Goal: Complete application form

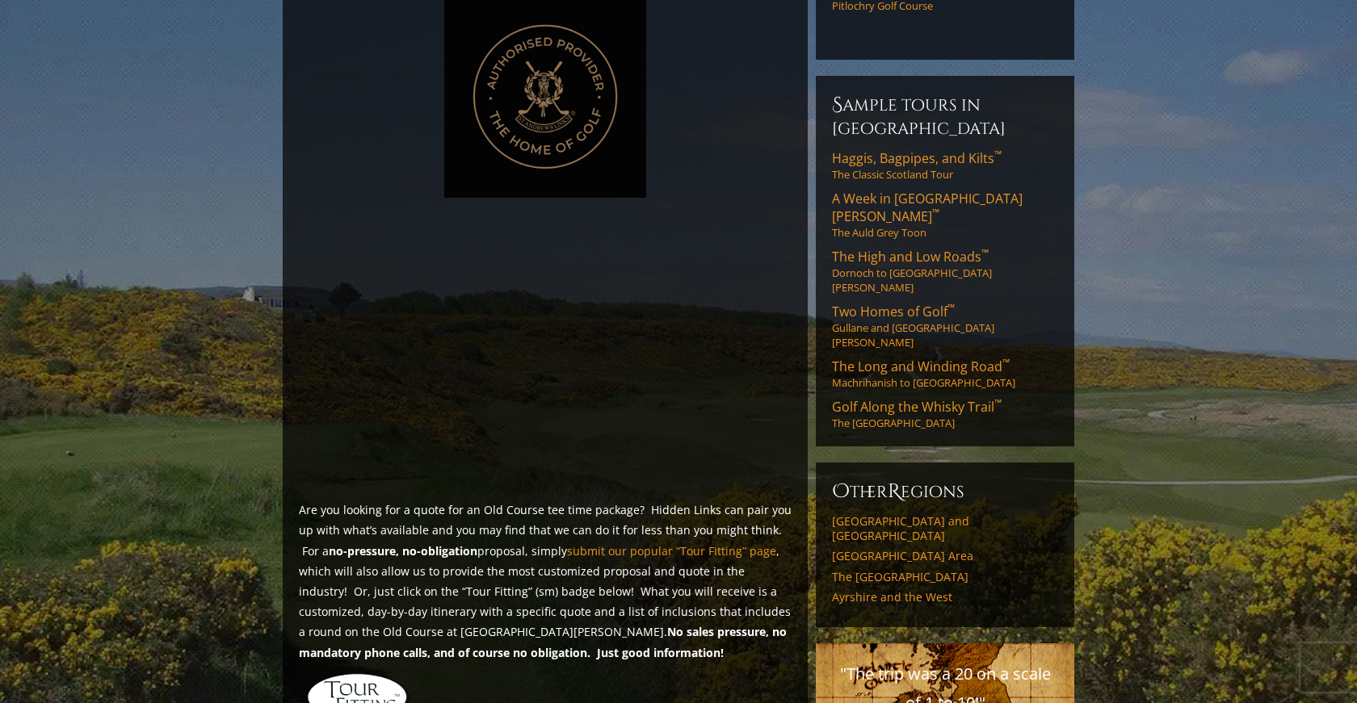
scroll to position [864, 0]
click at [359, 671] on img at bounding box center [357, 695] width 103 height 49
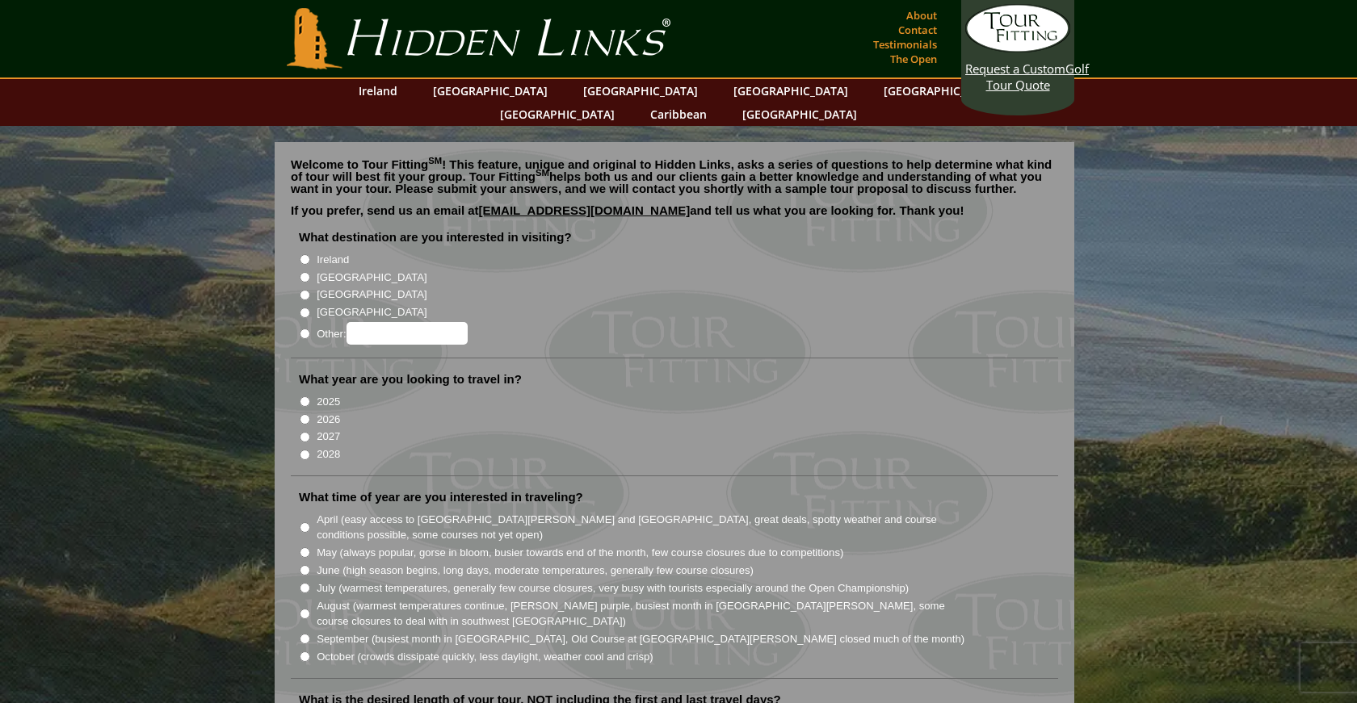
click at [304, 272] on input "[GEOGRAPHIC_DATA]" at bounding box center [305, 277] width 10 height 10
radio input "true"
click at [304, 414] on input "2026" at bounding box center [305, 419] width 10 height 10
radio input "true"
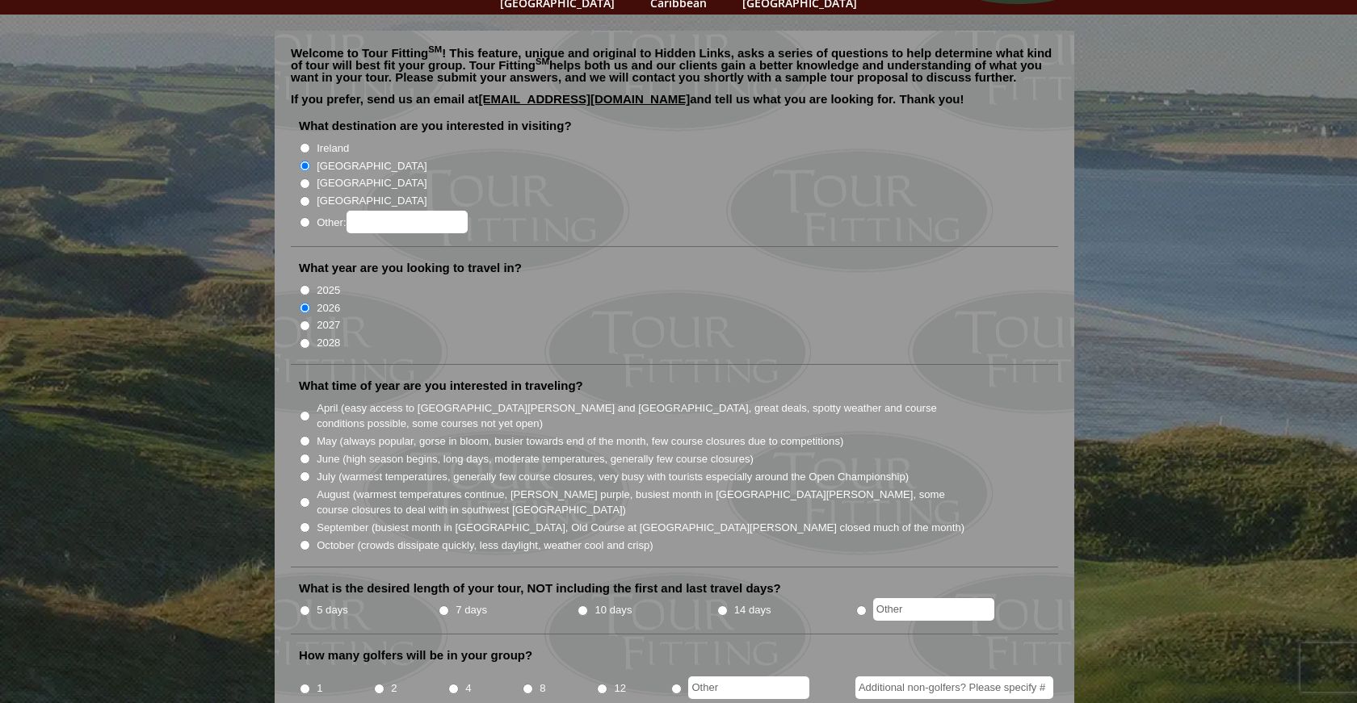
scroll to position [115, 0]
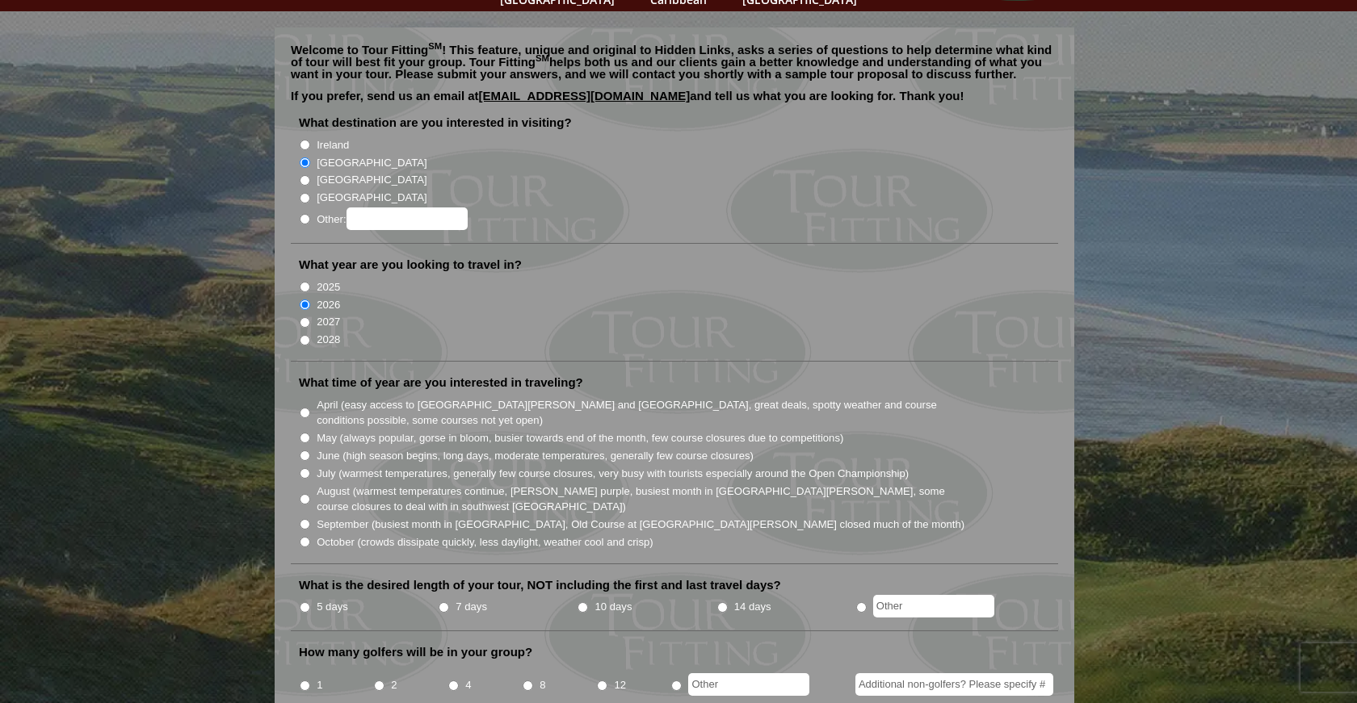
click at [307, 494] on input "August (warmest temperatures continue, heather bright purple, busiest month in …" at bounding box center [305, 499] width 10 height 10
radio input "true"
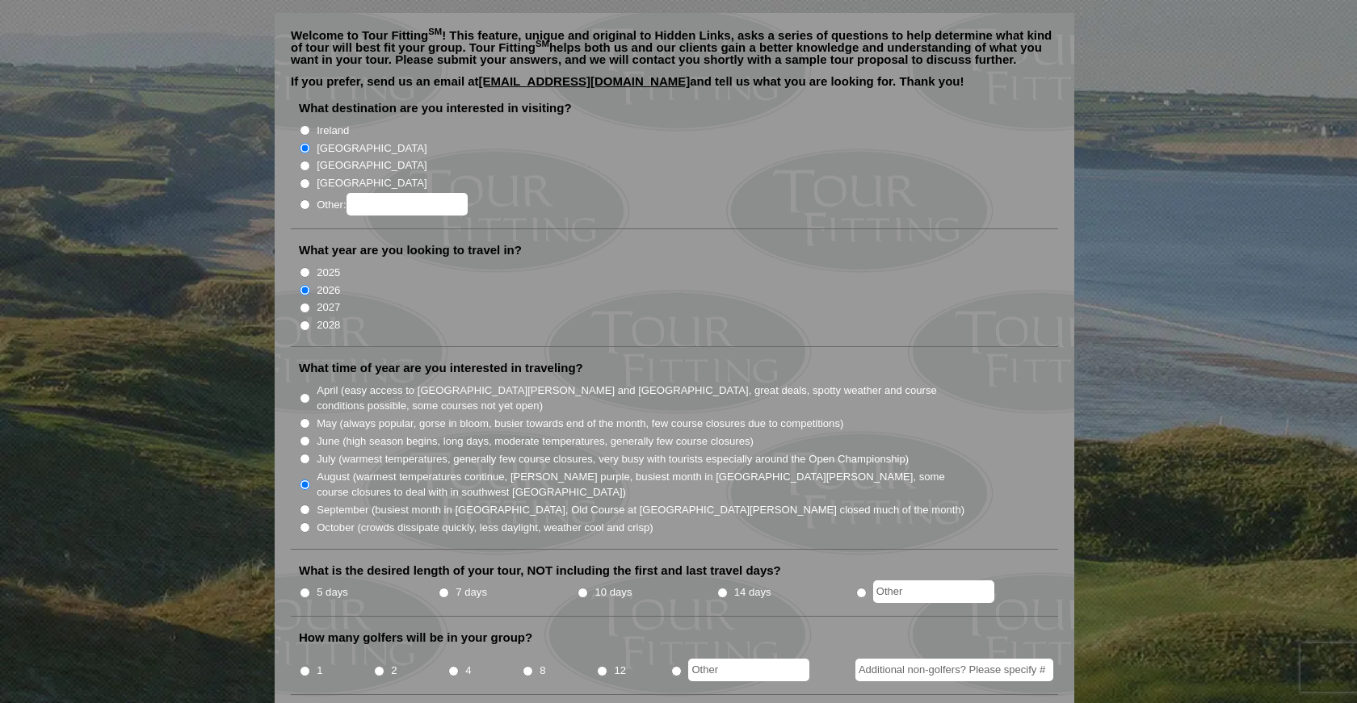
scroll to position [132, 0]
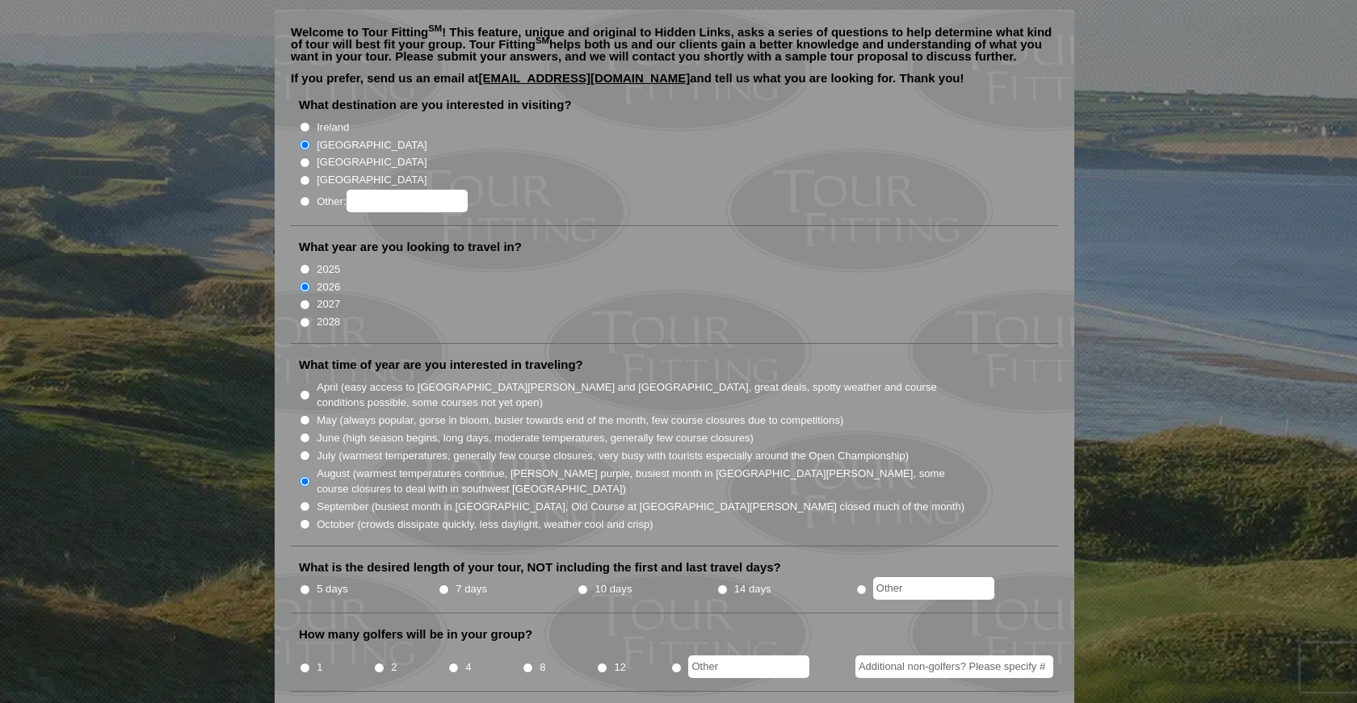
click at [307, 585] on input "5 days" at bounding box center [305, 590] width 10 height 10
radio input "true"
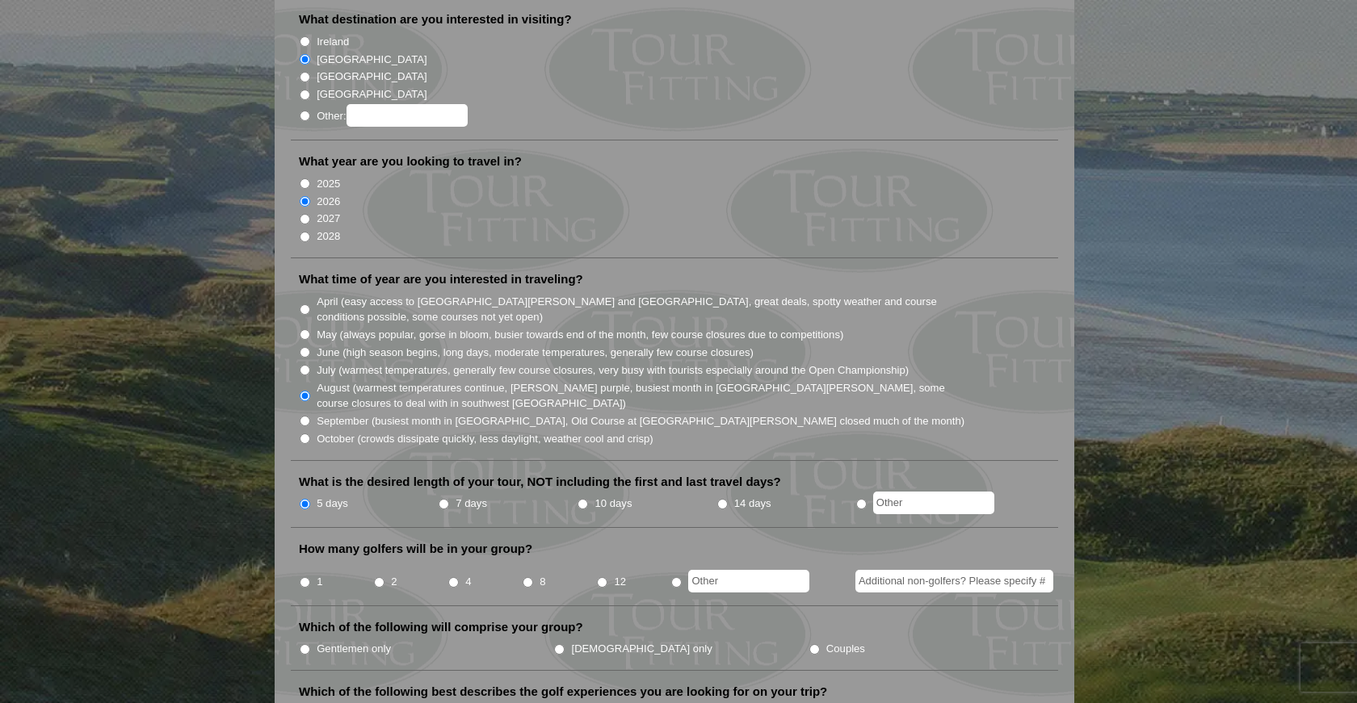
scroll to position [223, 0]
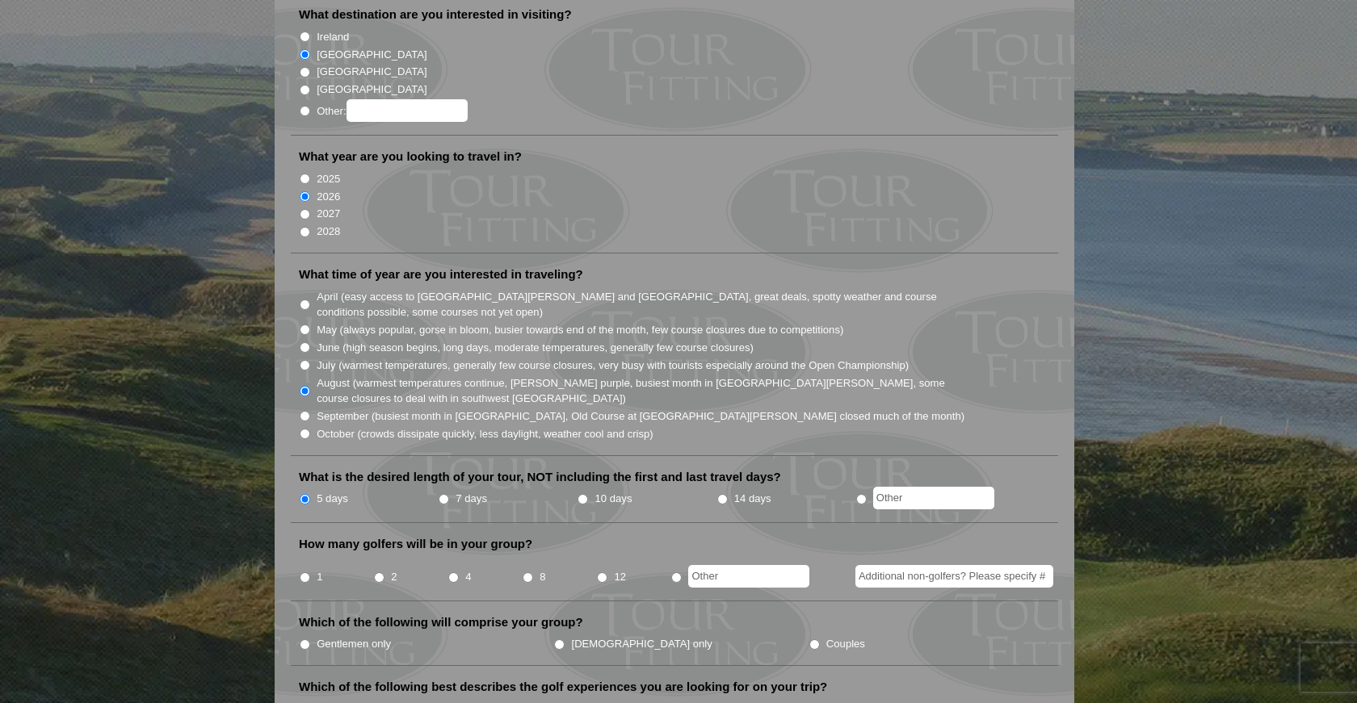
click at [380, 573] on input "2" at bounding box center [379, 578] width 10 height 10
radio input "true"
click at [809, 640] on input "Couples" at bounding box center [814, 645] width 10 height 10
radio input "true"
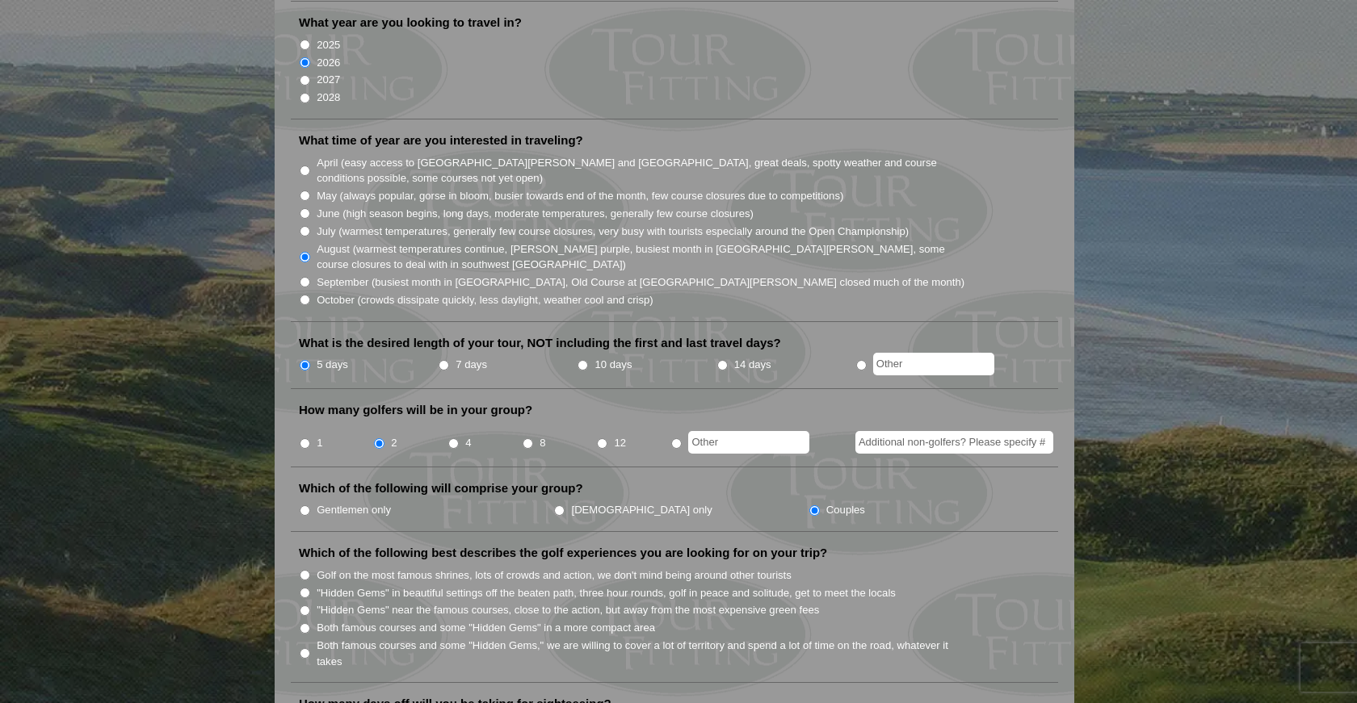
scroll to position [359, 0]
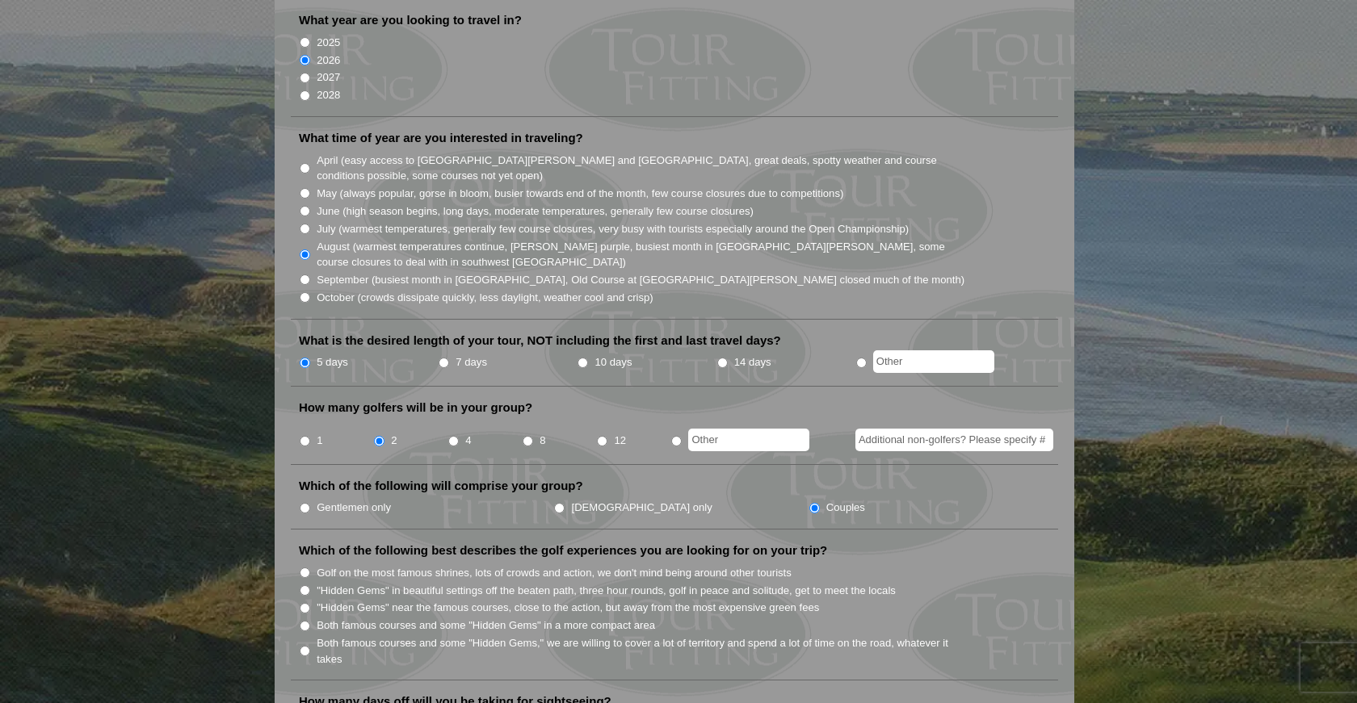
click at [303, 621] on input "Both famous courses and some "Hidden Gems" in a more compact area" at bounding box center [305, 626] width 10 height 10
radio input "true"
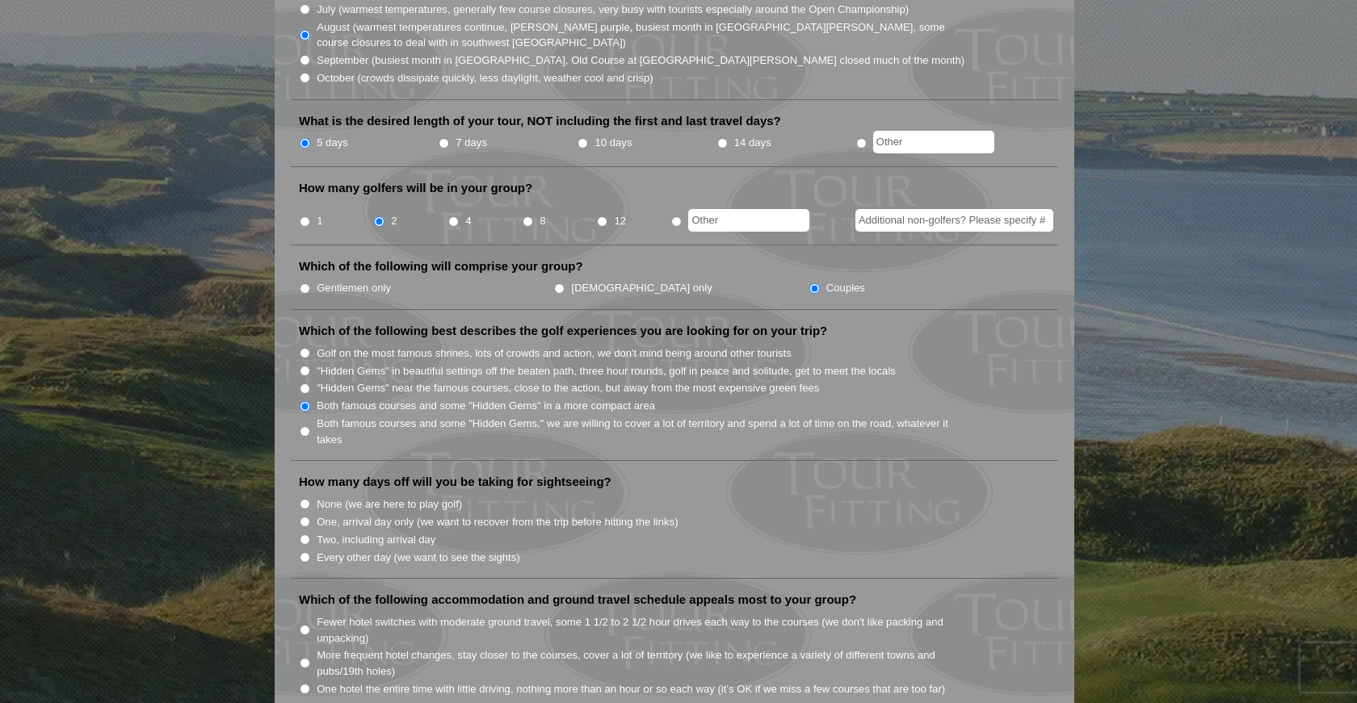
scroll to position [580, 0]
click at [304, 498] on input "None (we are here to play golf)" at bounding box center [305, 503] width 10 height 10
radio input "true"
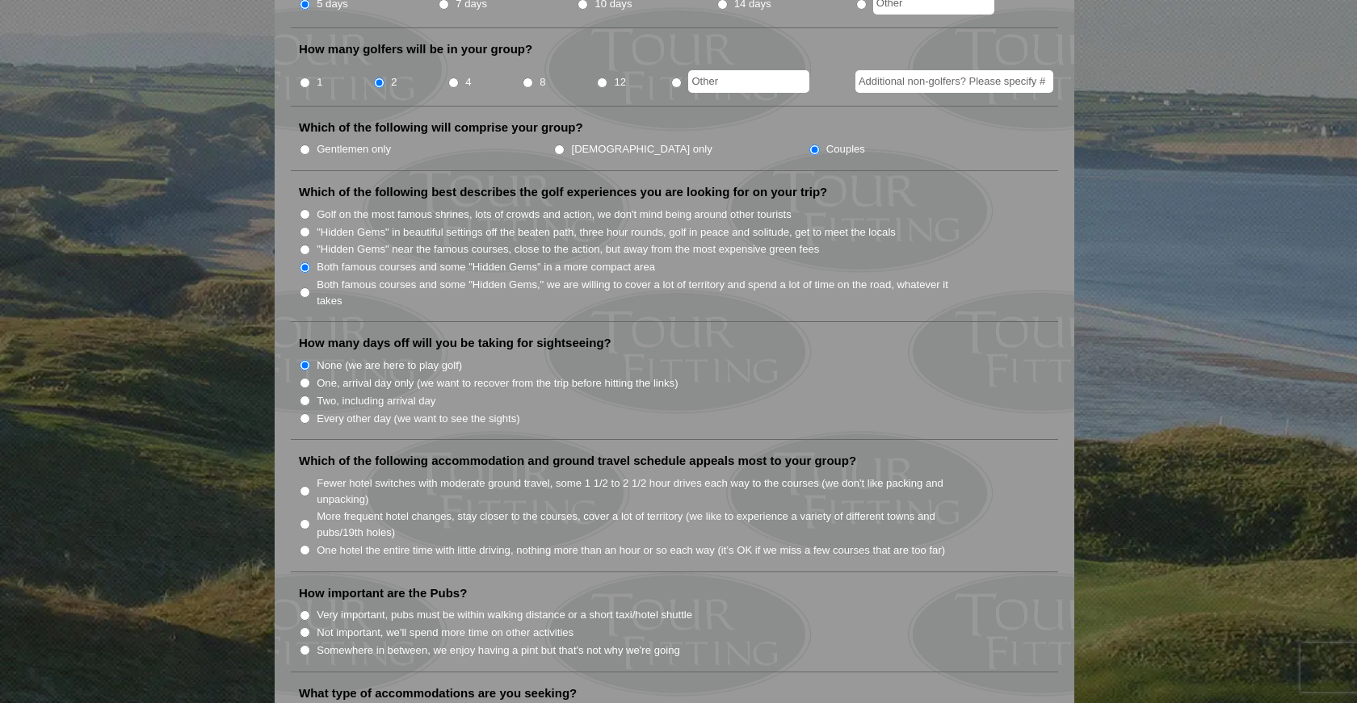
scroll to position [720, 0]
click at [304, 544] on input "One hotel the entire time with little driving, nothing more than an hour or so …" at bounding box center [305, 549] width 10 height 10
radio input "true"
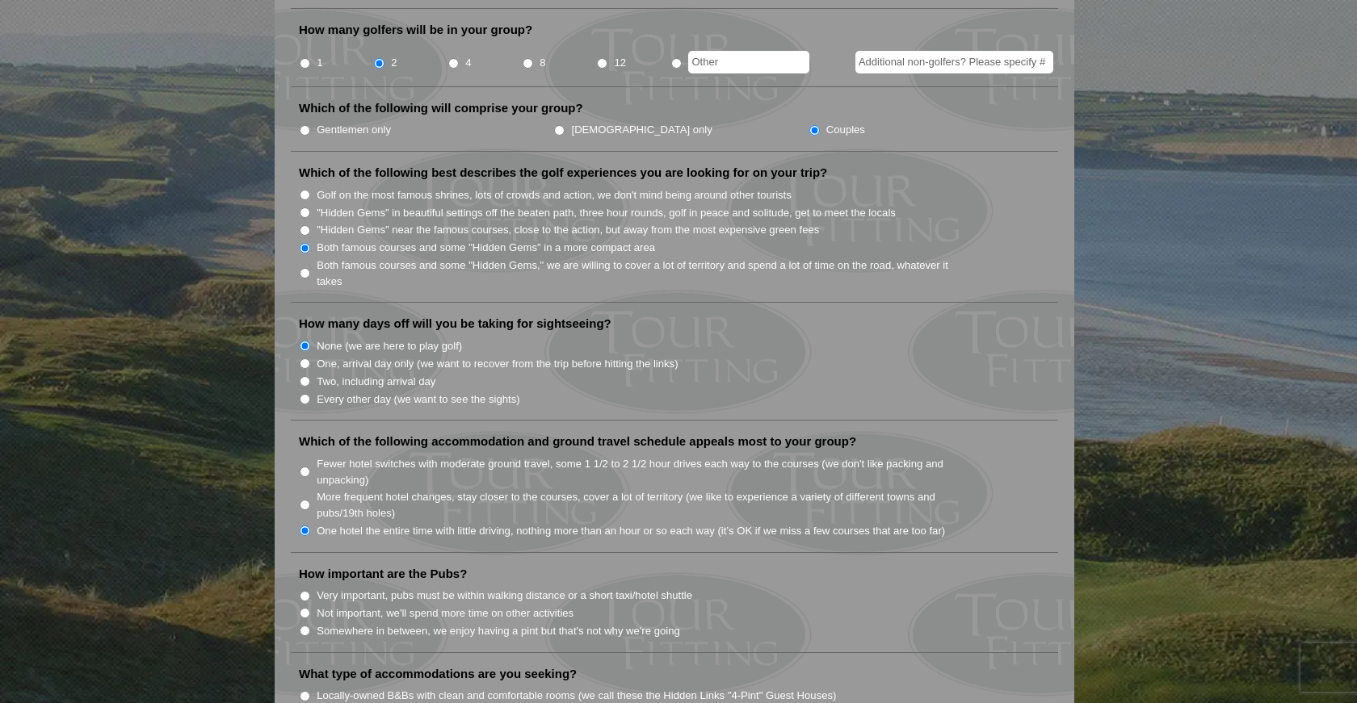
scroll to position [741, 0]
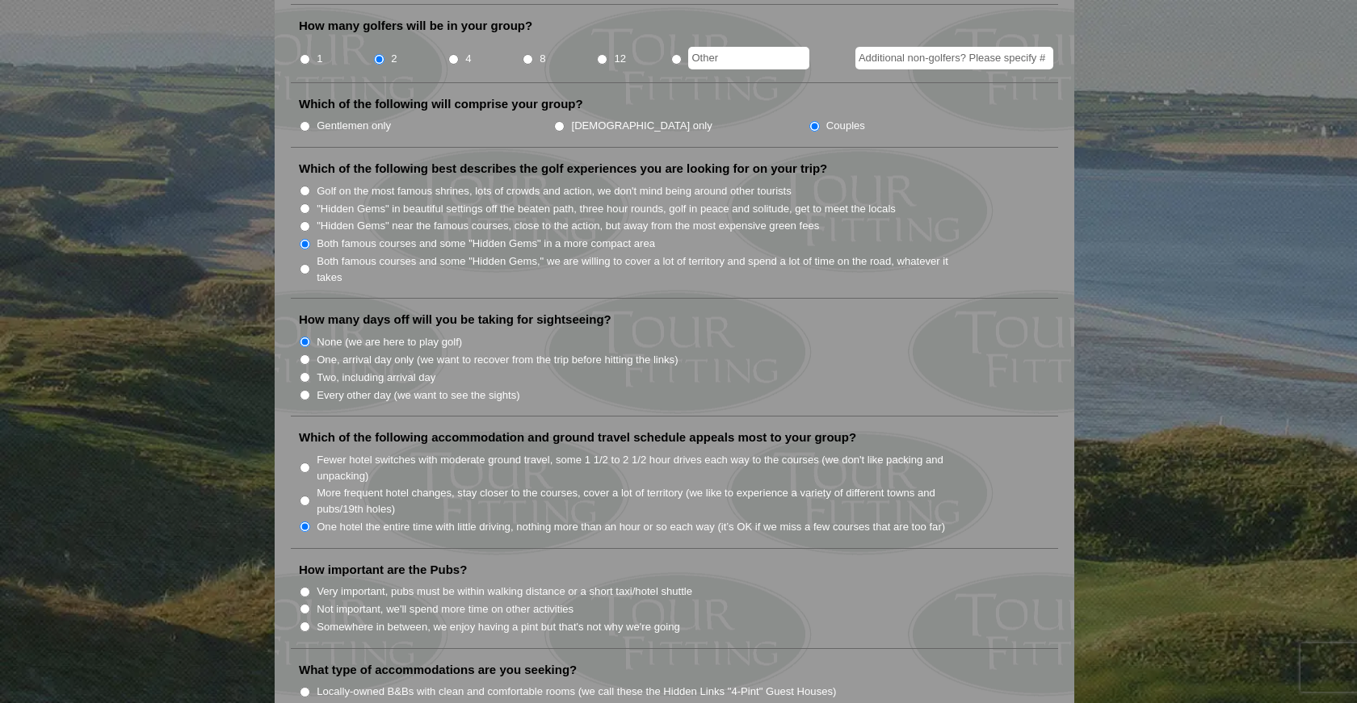
click at [303, 604] on input "Not important, we'll spend more time on other activities" at bounding box center [305, 609] width 10 height 10
radio input "true"
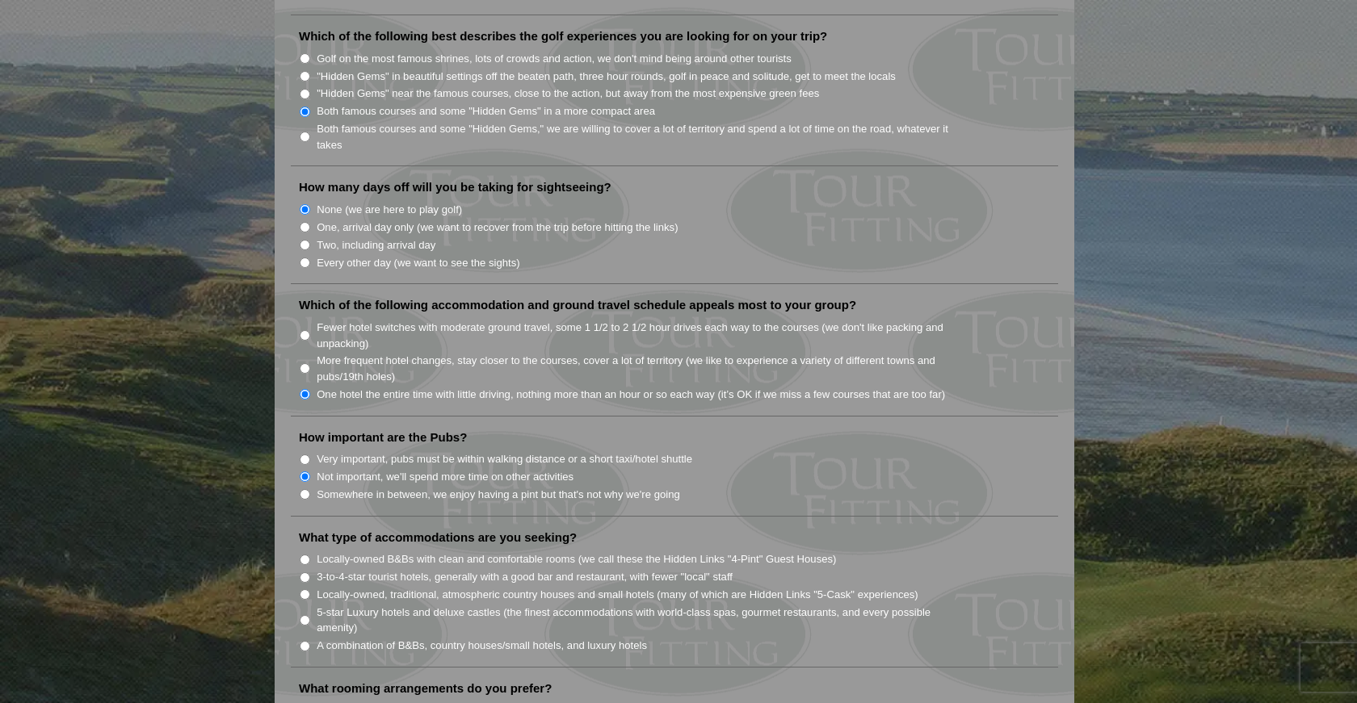
scroll to position [880, 0]
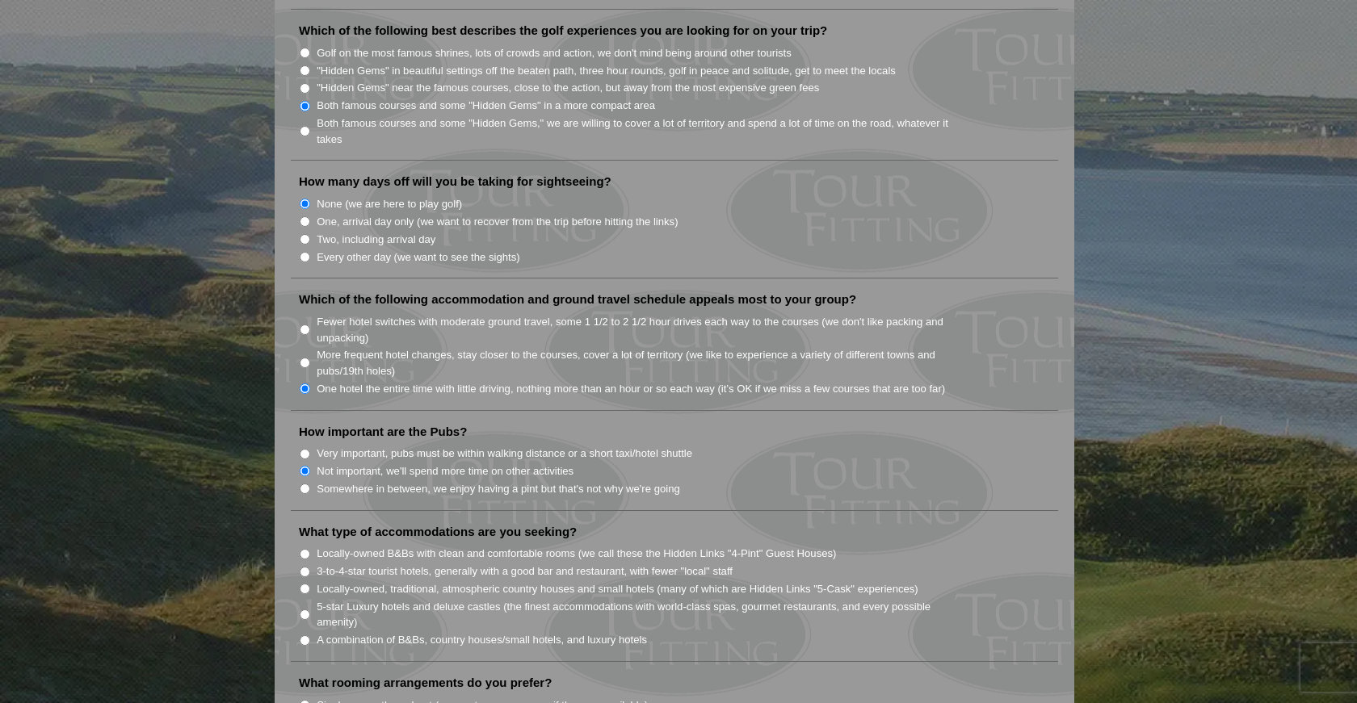
click at [304, 610] on input "5-star Luxury hotels and deluxe castles (the finest accommodations with world-c…" at bounding box center [305, 615] width 10 height 10
radio input "true"
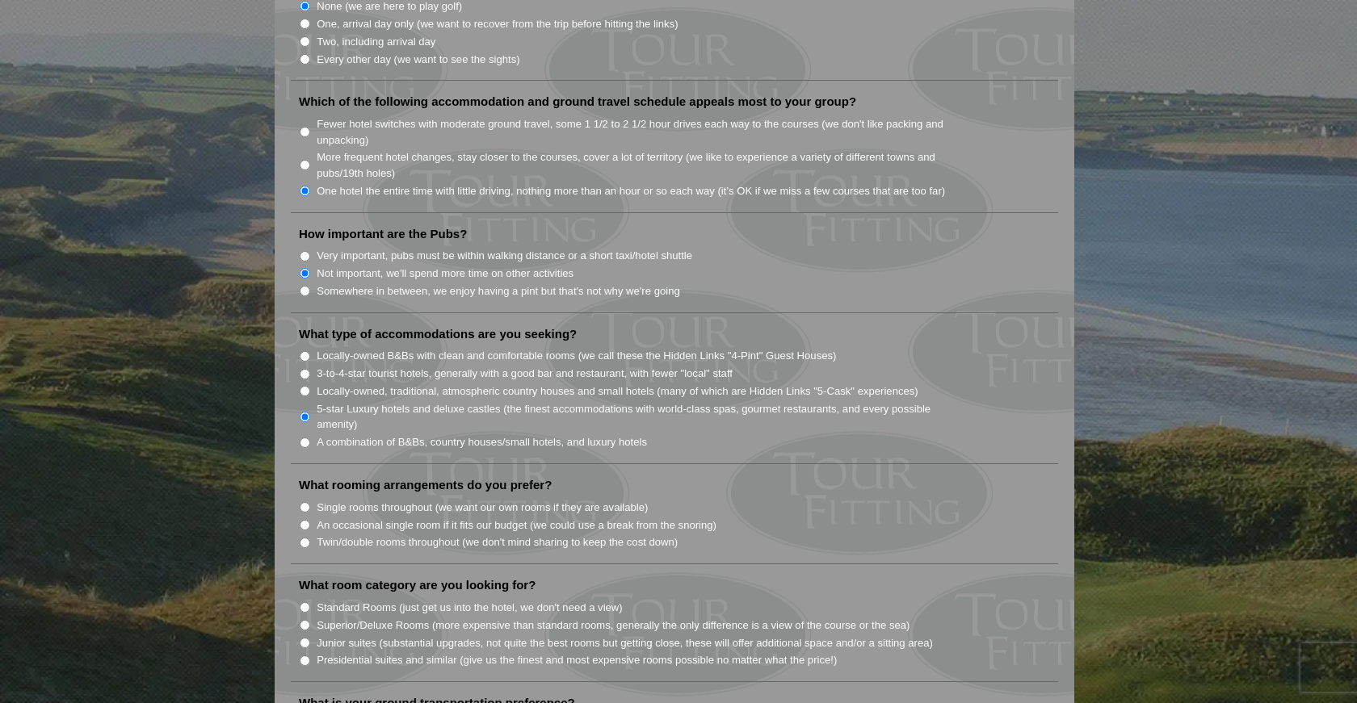
scroll to position [1081, 0]
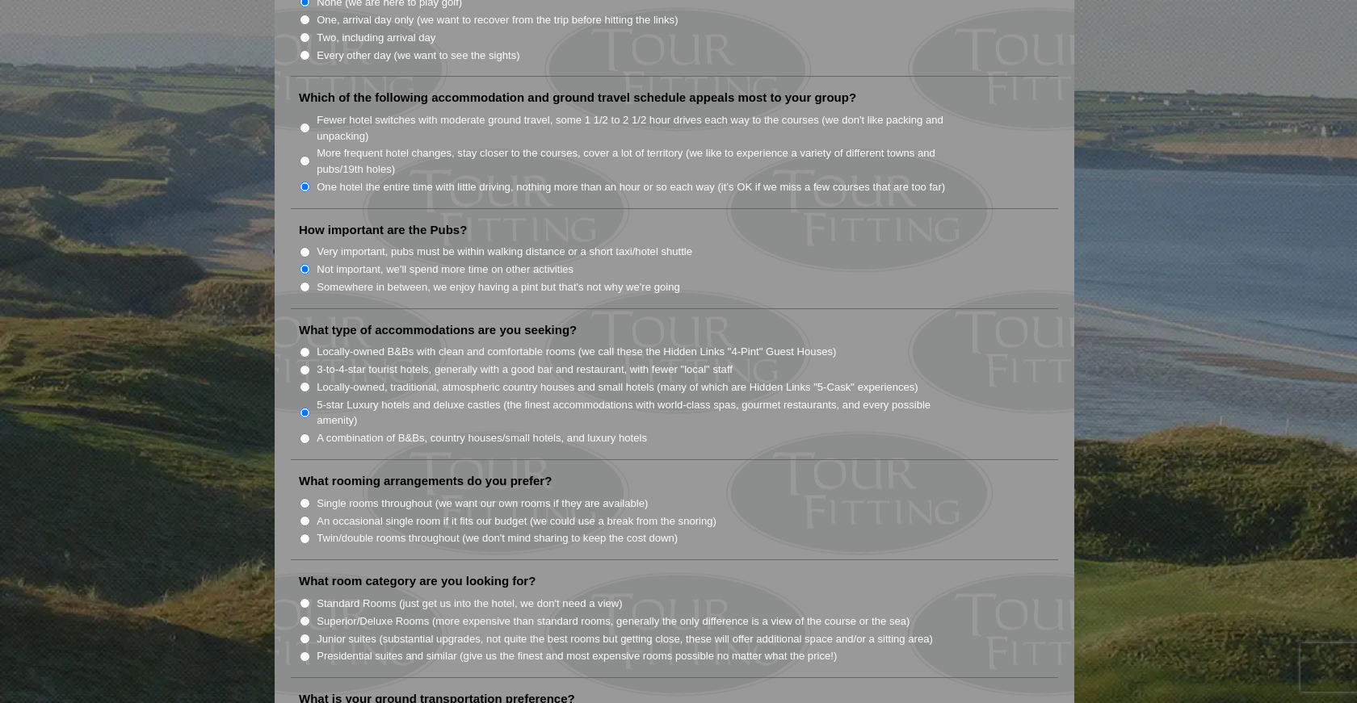
click at [304, 498] on input "Single rooms throughout (we want our own rooms if they are available)" at bounding box center [305, 503] width 10 height 10
radio input "true"
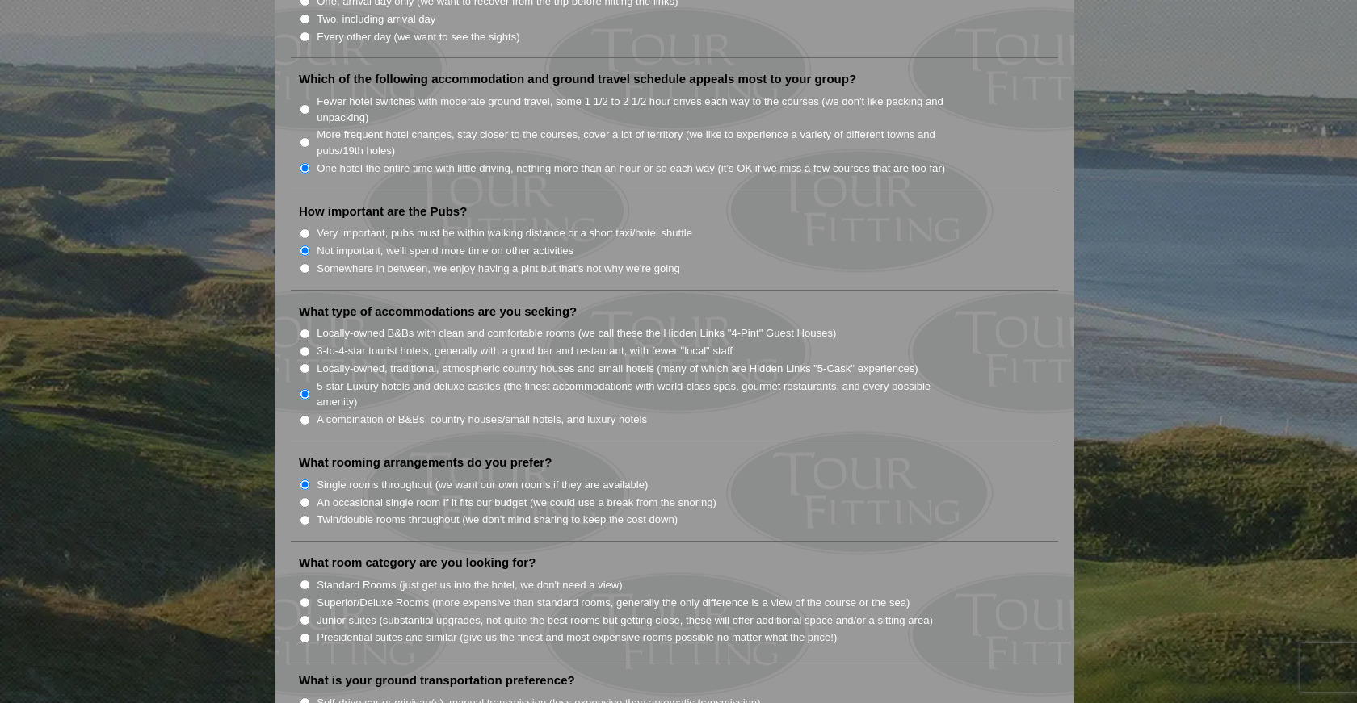
scroll to position [1116, 0]
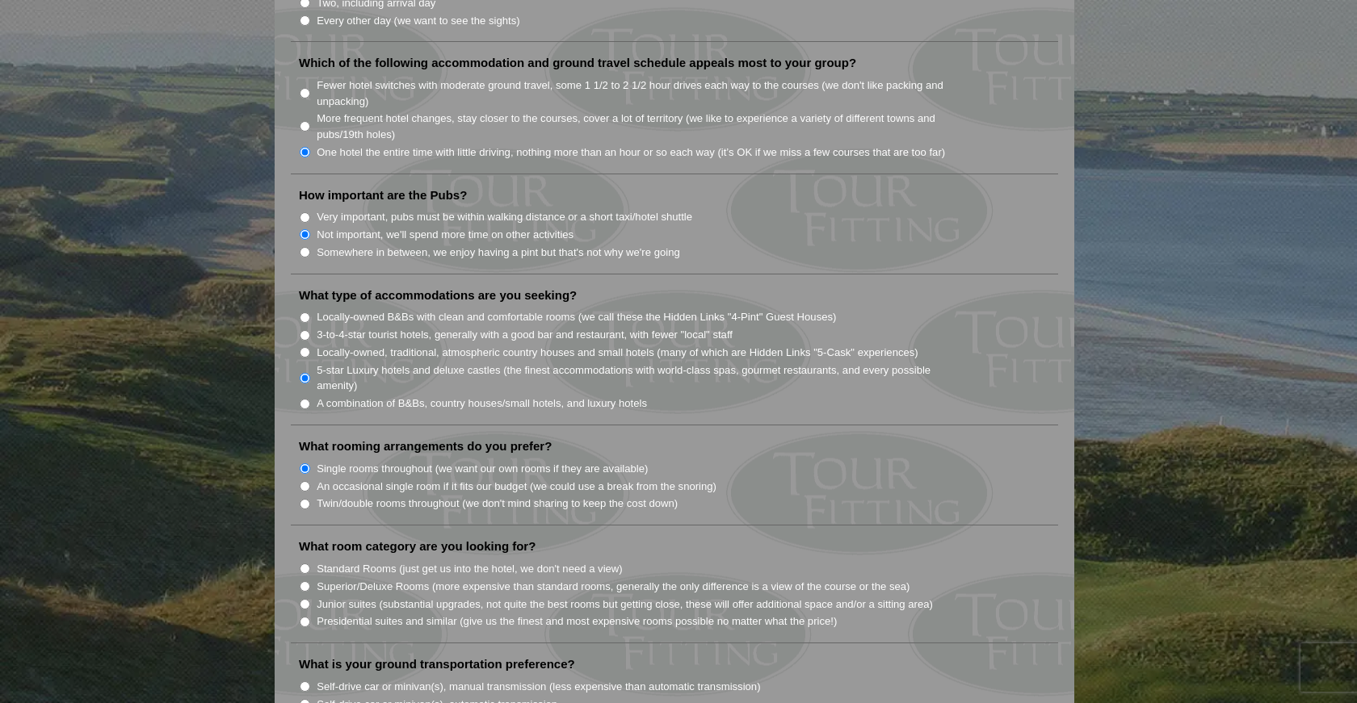
click at [303, 581] on input "Superior/Deluxe Rooms (more expensive than standard rooms, generally the only d…" at bounding box center [305, 586] width 10 height 10
radio input "true"
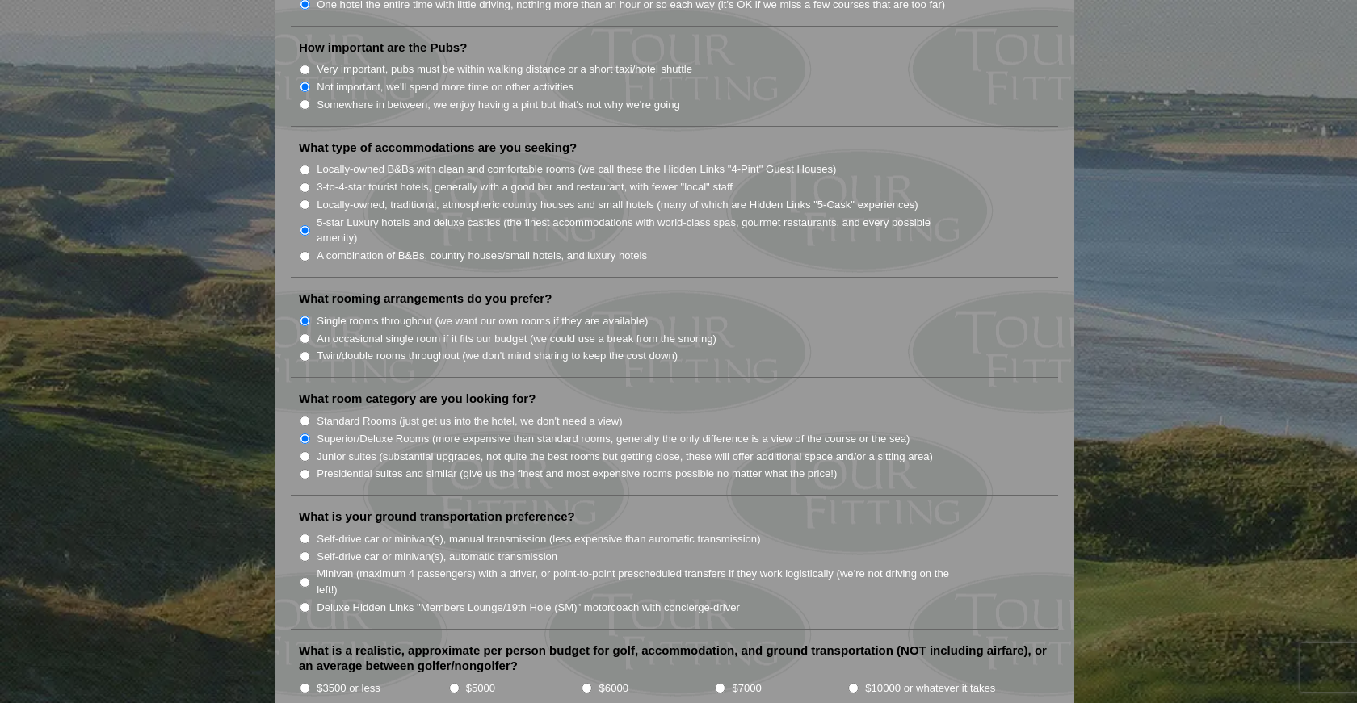
scroll to position [1266, 0]
click at [303, 576] on input "Minivan (maximum 4 passengers) with a driver, or point-to-point prescheduled tr…" at bounding box center [305, 581] width 10 height 10
radio input "true"
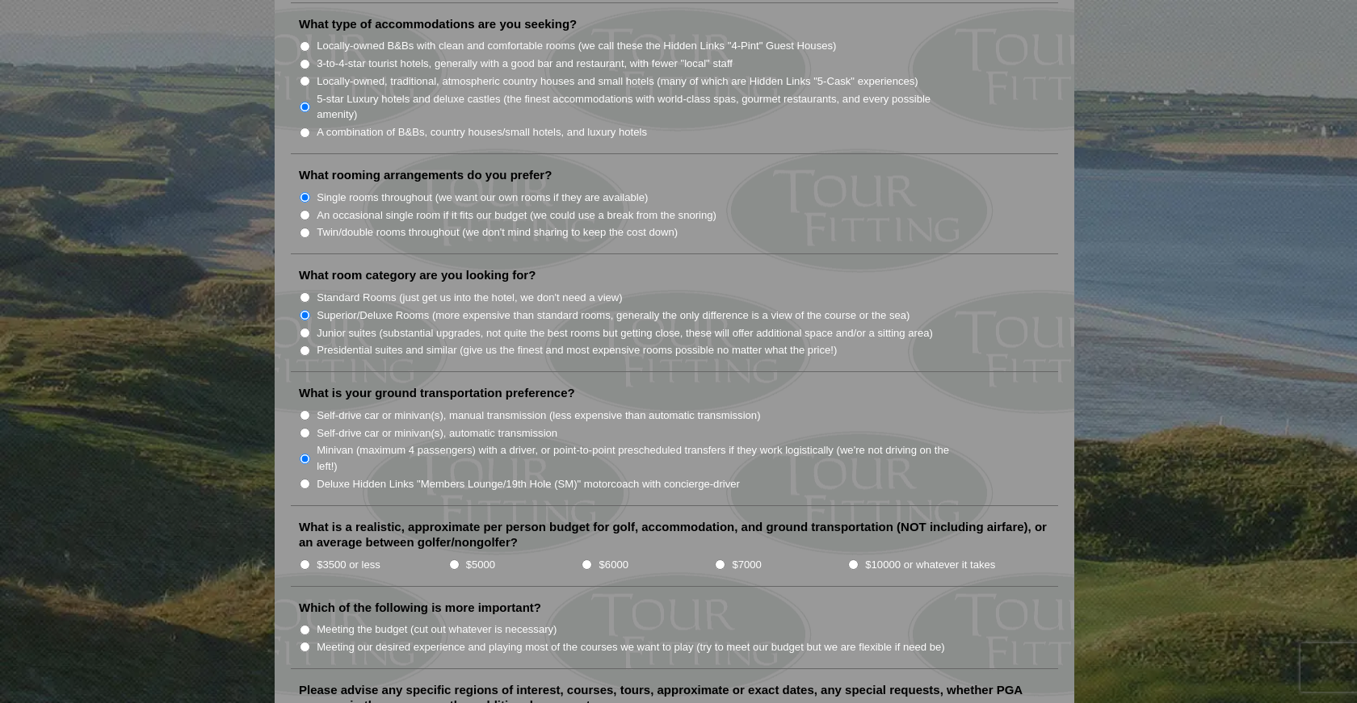
scroll to position [1393, 0]
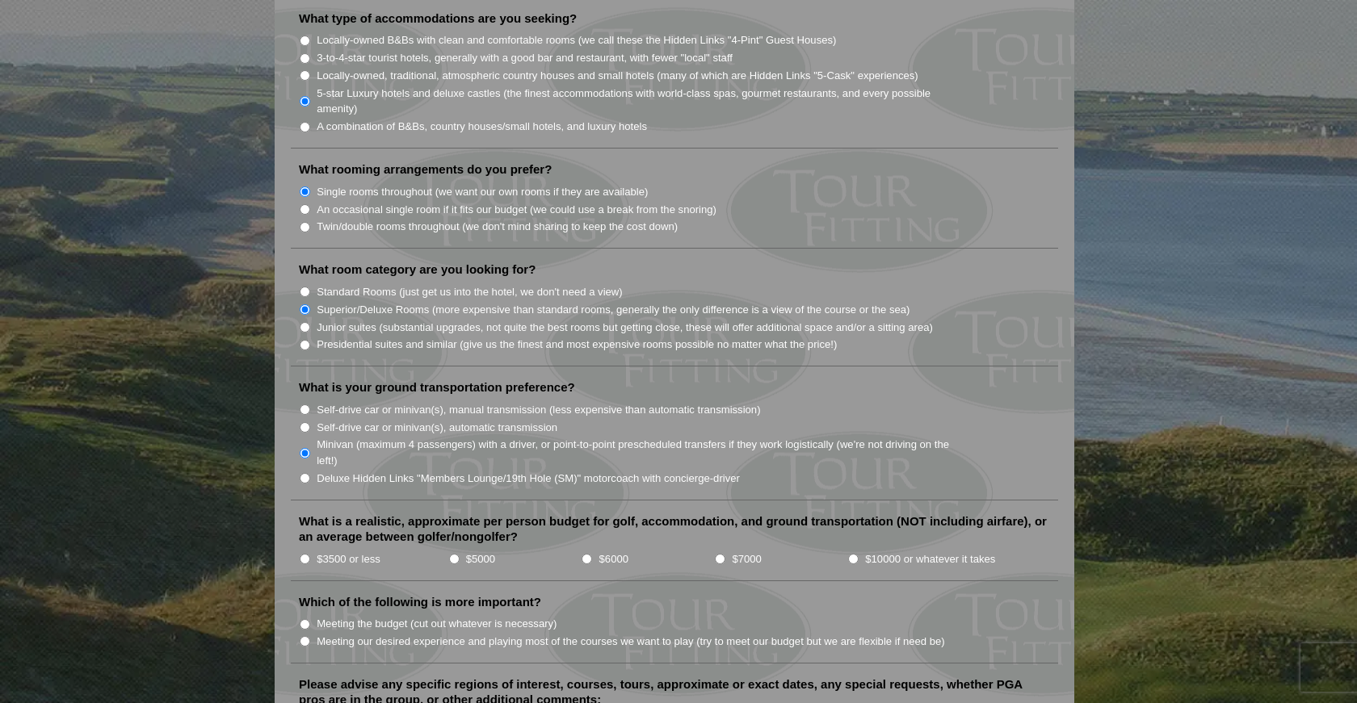
click at [587, 554] on input "$6000" at bounding box center [586, 559] width 10 height 10
radio input "true"
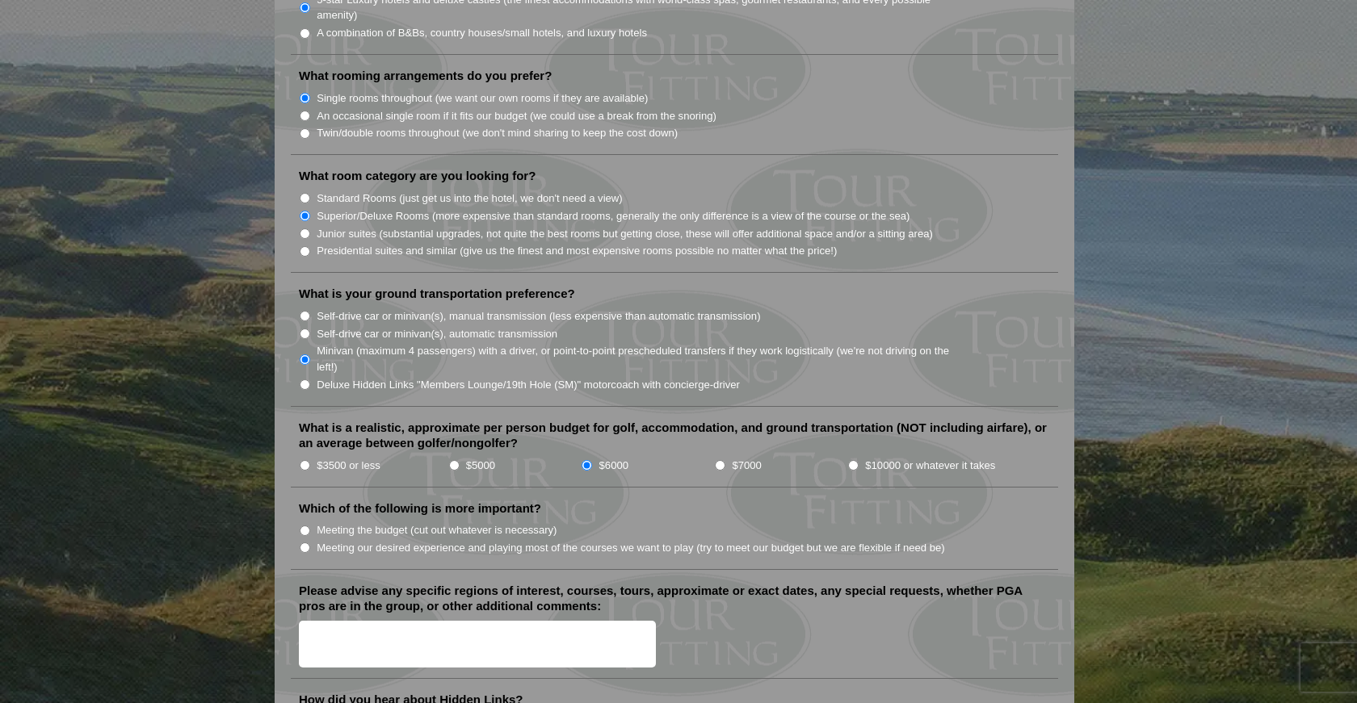
scroll to position [1488, 0]
click at [304, 542] on input "Meeting our desired experience and playing most of the courses we want to play …" at bounding box center [305, 547] width 10 height 10
radio input "true"
click at [317, 628] on textarea "Please advise any specific regions of interest, courses, tours, approximate or …" at bounding box center [477, 644] width 357 height 48
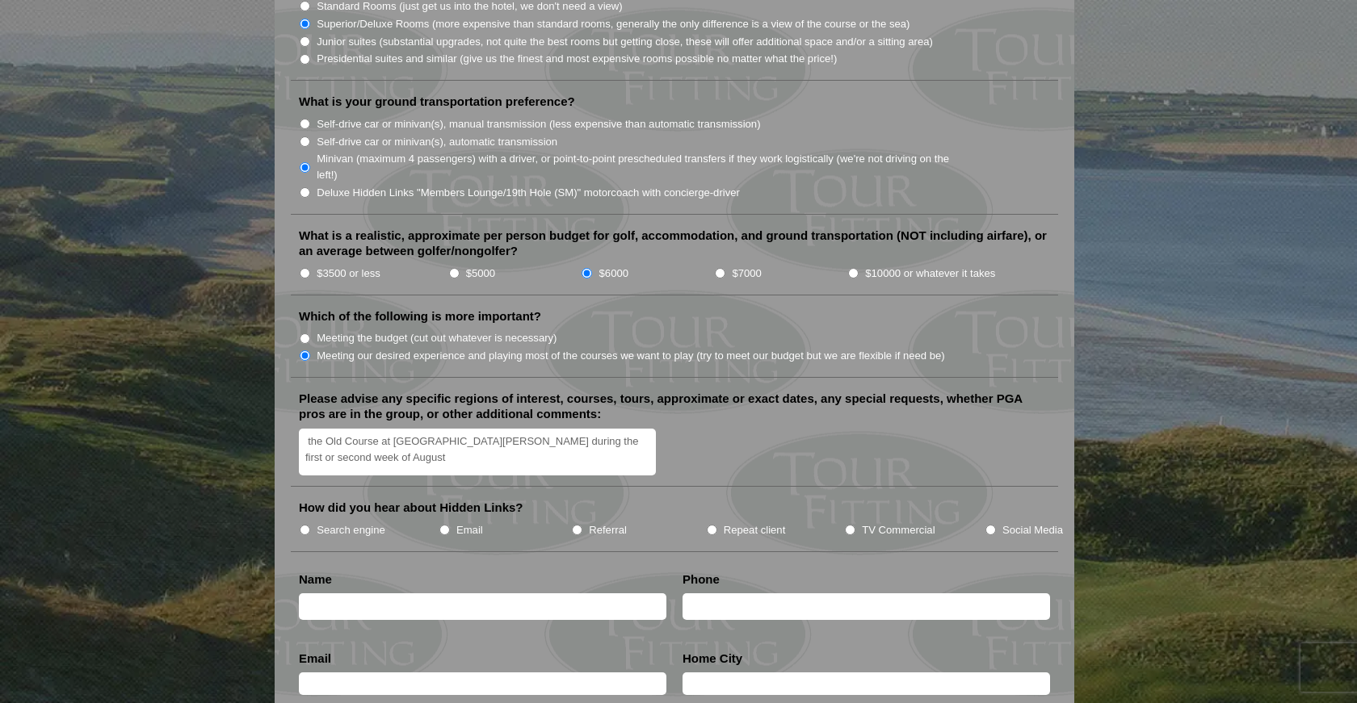
scroll to position [1683, 0]
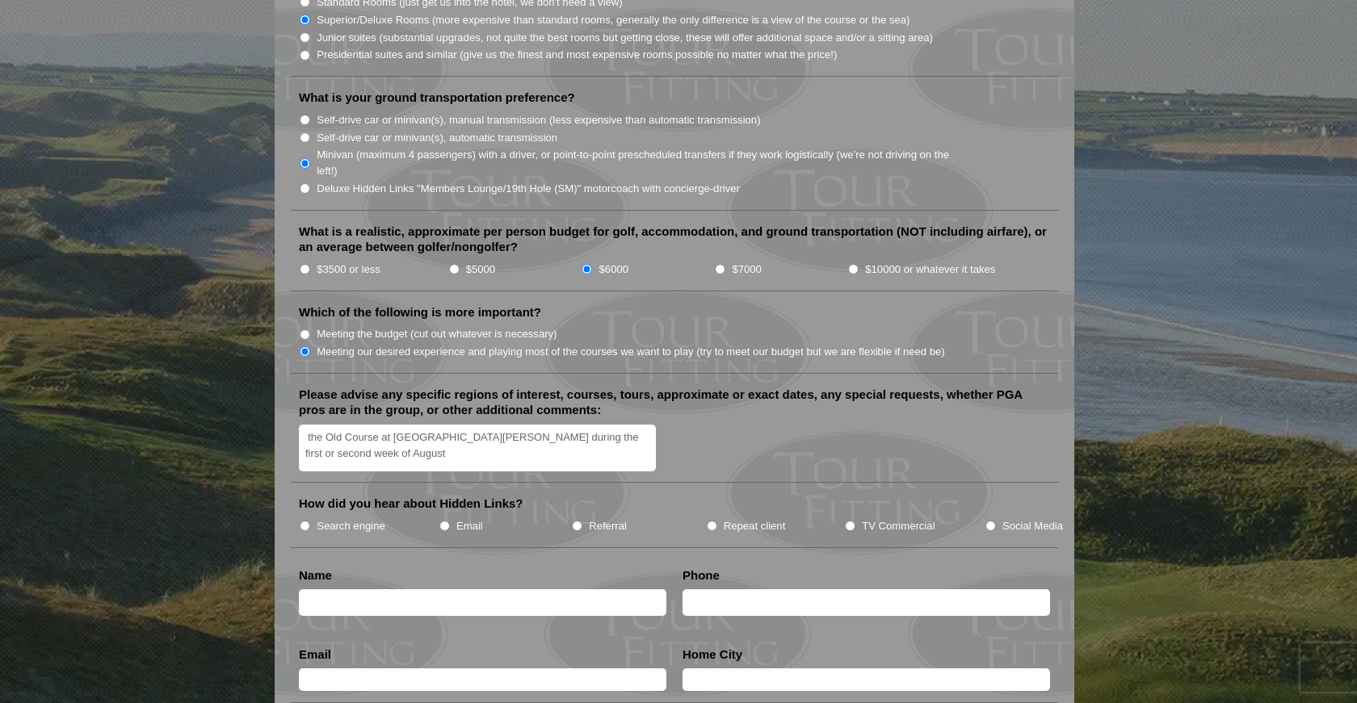
type textarea "the Old Course at St. Andrews during the first or second week of August"
click at [304, 521] on input "Search engine" at bounding box center [305, 526] width 10 height 10
radio input "true"
click at [325, 590] on input "text" at bounding box center [482, 603] width 367 height 27
type input "Karen Webster Parks"
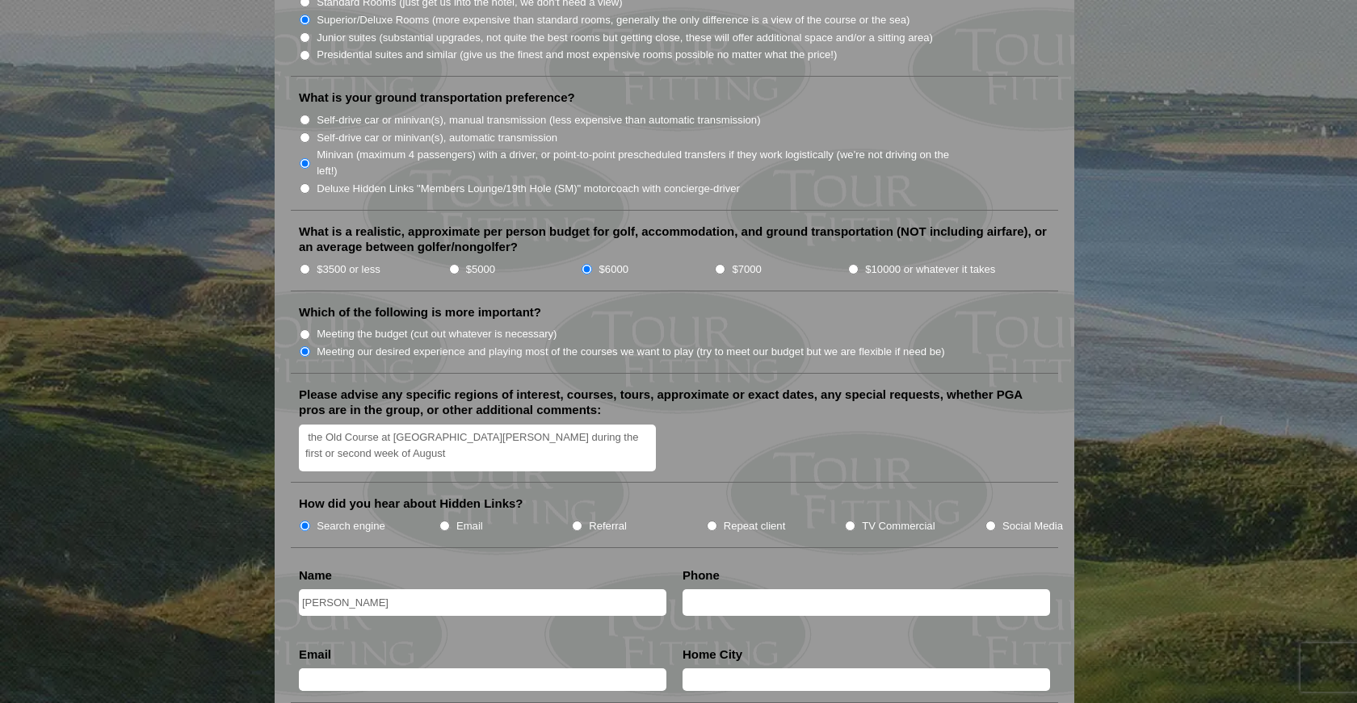
type input "4045831922"
type input "park1155@bellsouth.net"
type input "Atlanta"
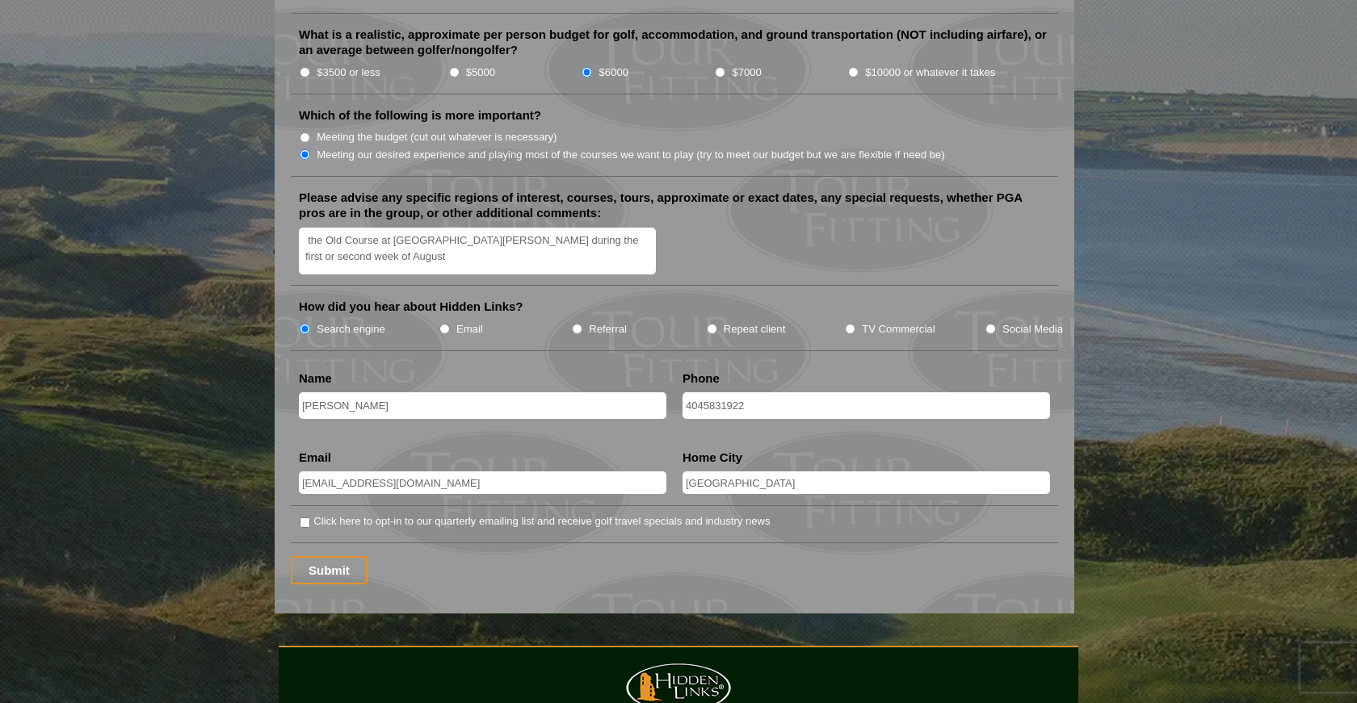
scroll to position [1883, 0]
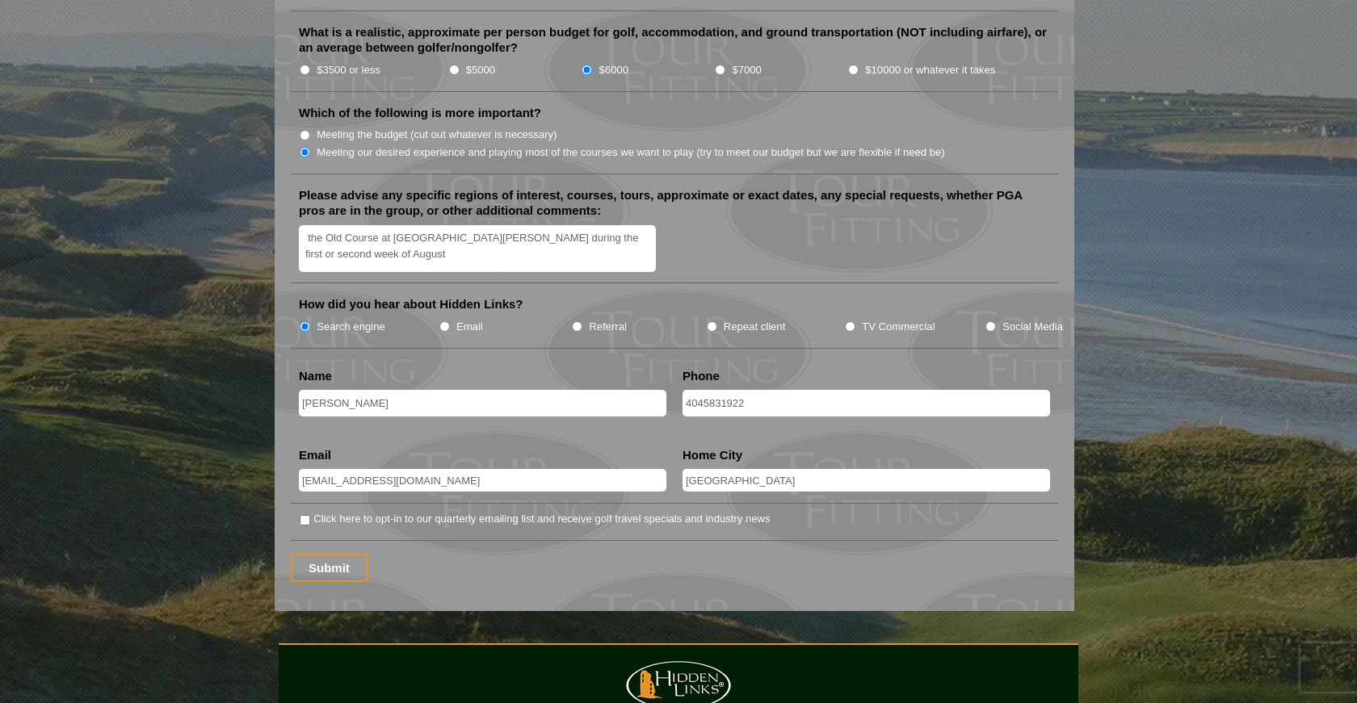
click at [304, 515] on input "Click here to opt-in to our quarterly emailing list and receive golf travel spe…" at bounding box center [305, 520] width 10 height 10
checkbox input "true"
click at [333, 554] on input "Submit" at bounding box center [329, 568] width 77 height 28
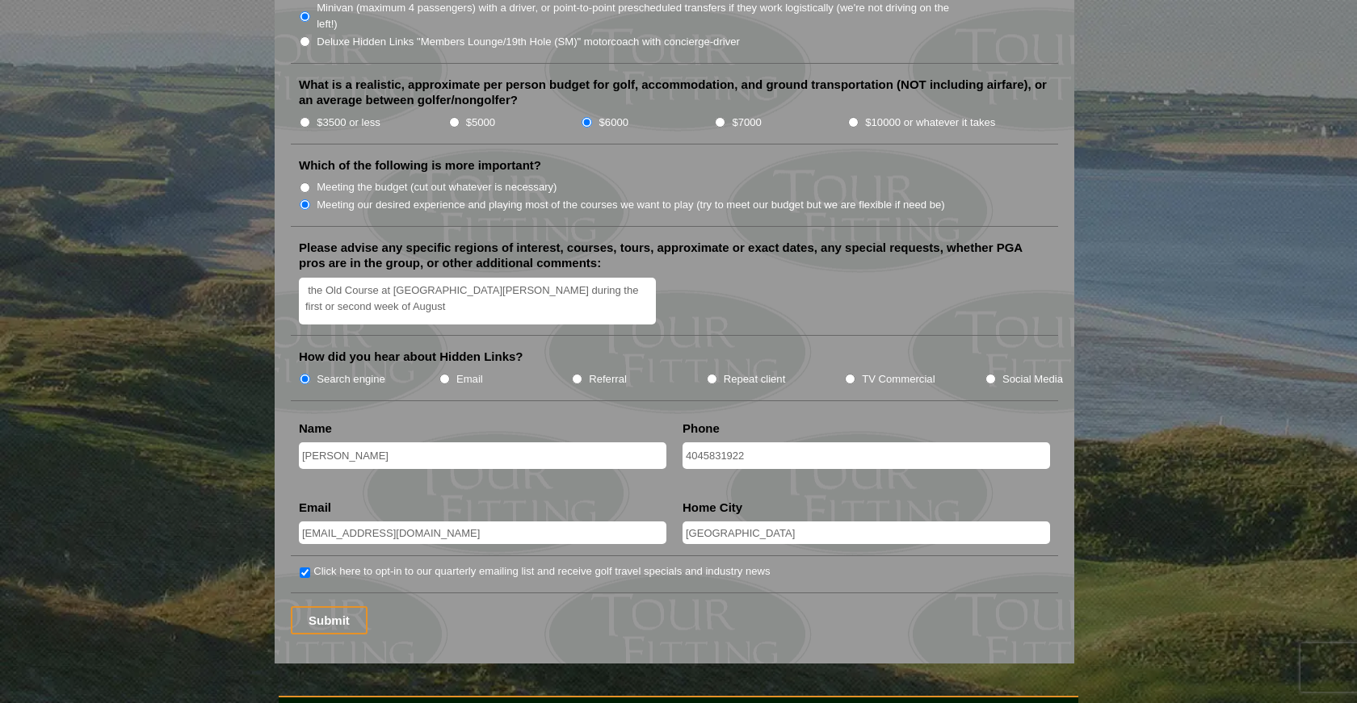
scroll to position [1860, 0]
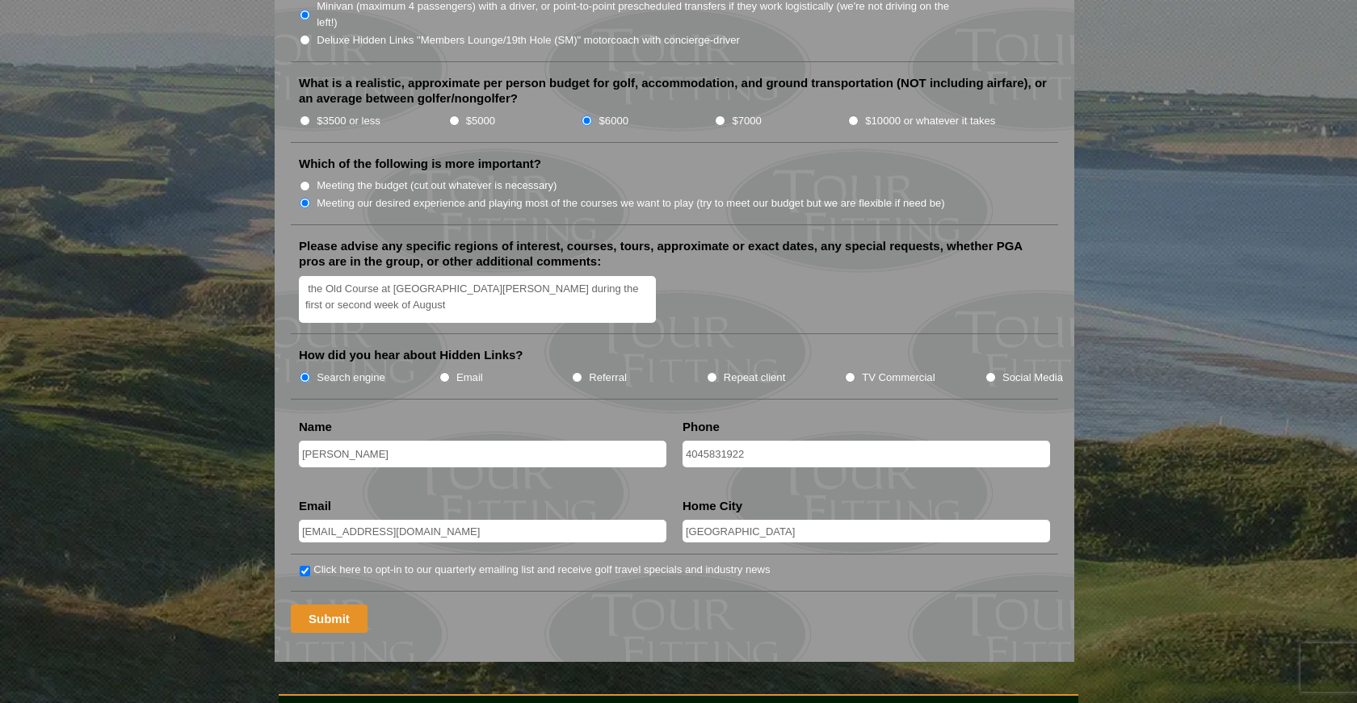
click at [309, 605] on input "Submit" at bounding box center [329, 619] width 77 height 28
